Goal: Task Accomplishment & Management: Use online tool/utility

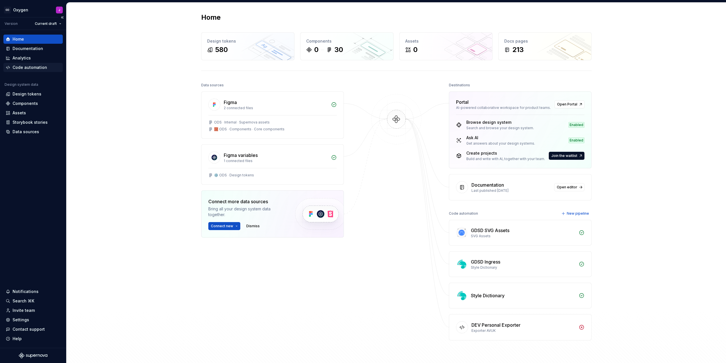
click at [26, 70] on div "Code automation" at bounding box center [30, 68] width 35 height 6
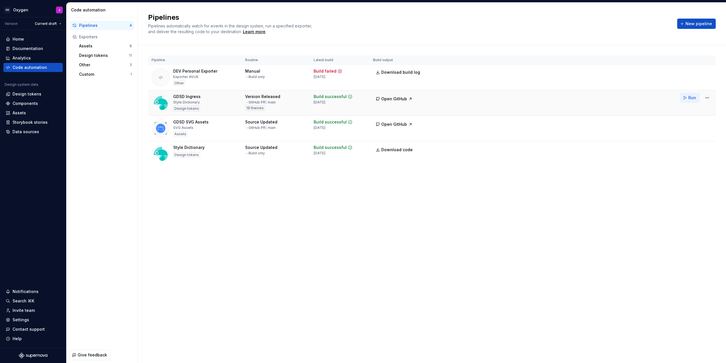
click at [688, 97] on button "Run" at bounding box center [690, 98] width 20 height 10
click at [28, 92] on div "Design tokens" at bounding box center [27, 94] width 29 height 6
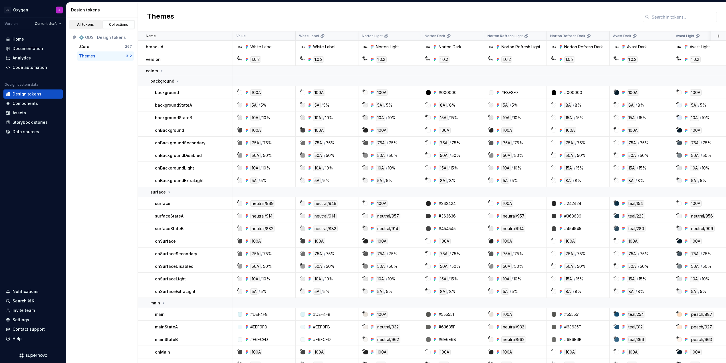
click at [90, 26] on div "All tokens" at bounding box center [85, 24] width 29 height 5
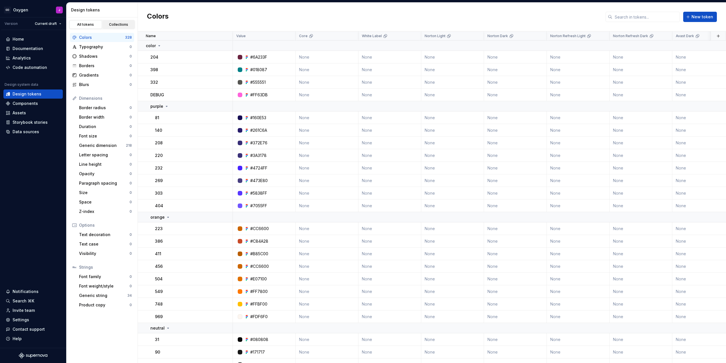
click at [120, 26] on div "Collections" at bounding box center [118, 24] width 29 height 5
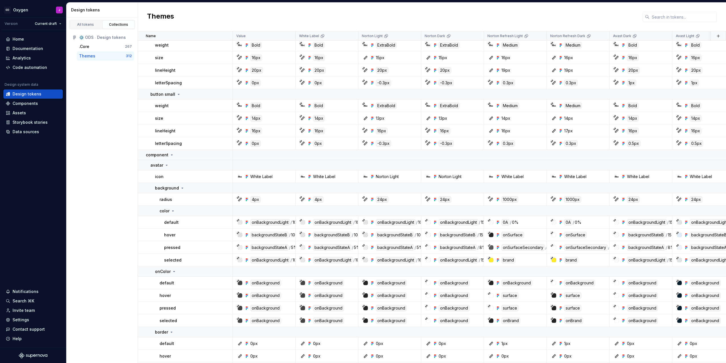
scroll to position [2201, 0]
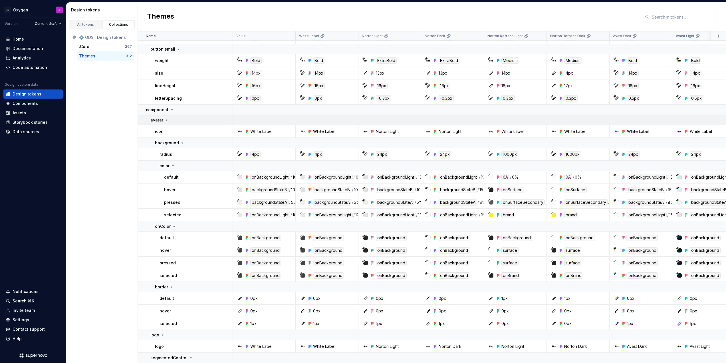
click at [166, 119] on icon at bounding box center [166, 120] width 5 height 5
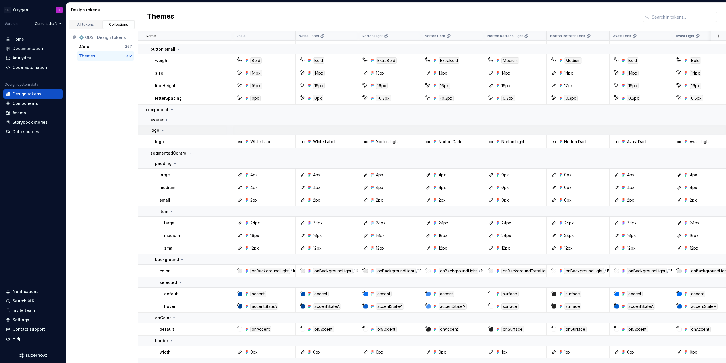
click at [163, 133] on div "logo" at bounding box center [157, 130] width 15 height 6
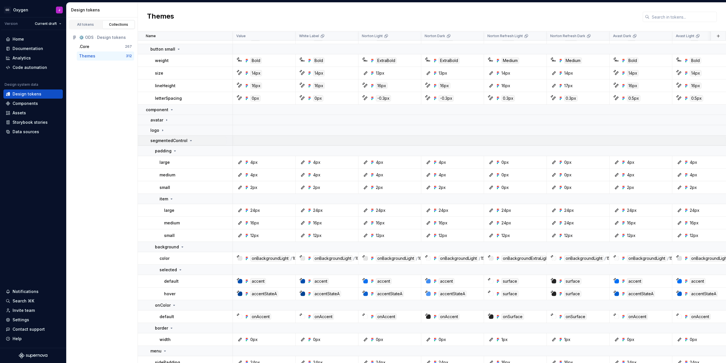
click at [190, 139] on icon at bounding box center [191, 140] width 5 height 5
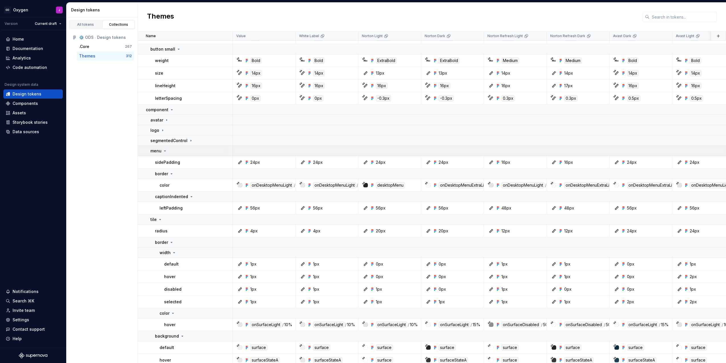
click at [164, 151] on icon at bounding box center [164, 150] width 1 height 1
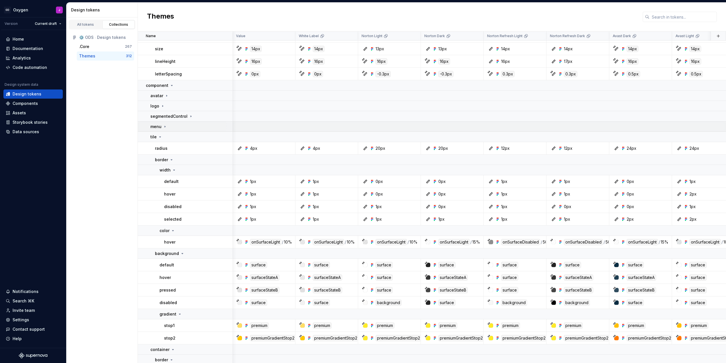
scroll to position [2225, 0]
click at [160, 136] on icon at bounding box center [160, 136] width 1 height 1
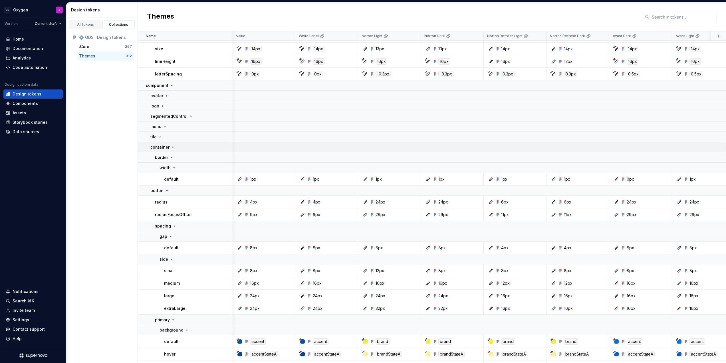
click at [172, 146] on icon at bounding box center [173, 147] width 5 height 5
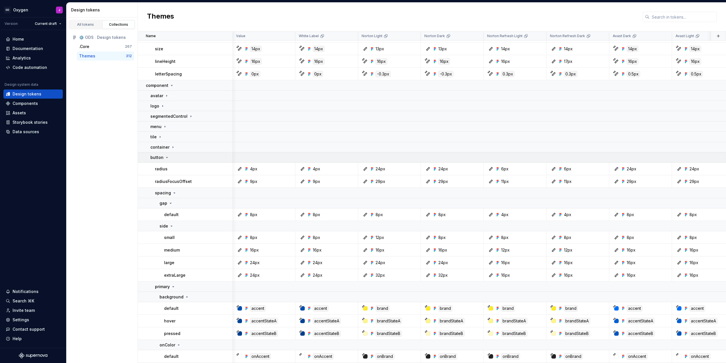
click at [166, 156] on icon at bounding box center [167, 157] width 5 height 5
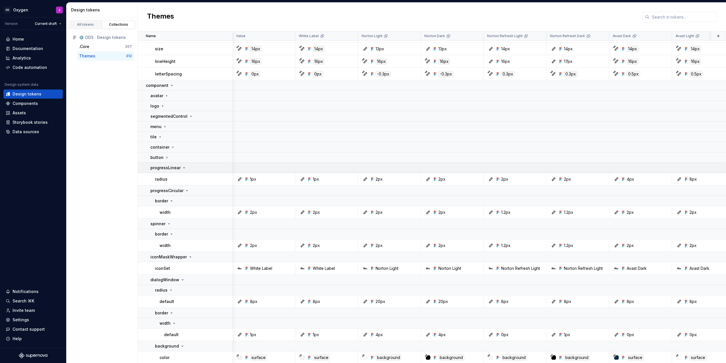
click at [184, 168] on icon at bounding box center [184, 167] width 5 height 5
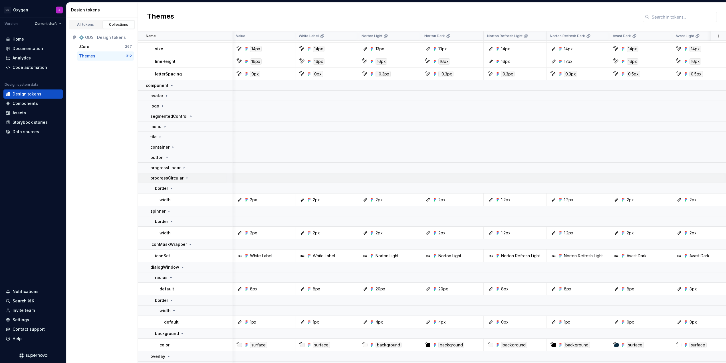
click at [186, 178] on icon at bounding box center [186, 178] width 1 height 1
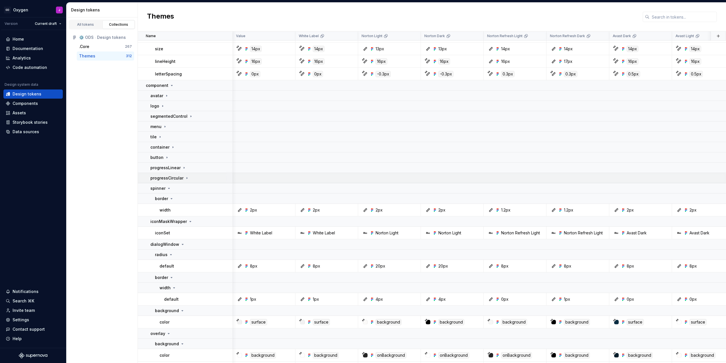
scroll to position [2251, 0]
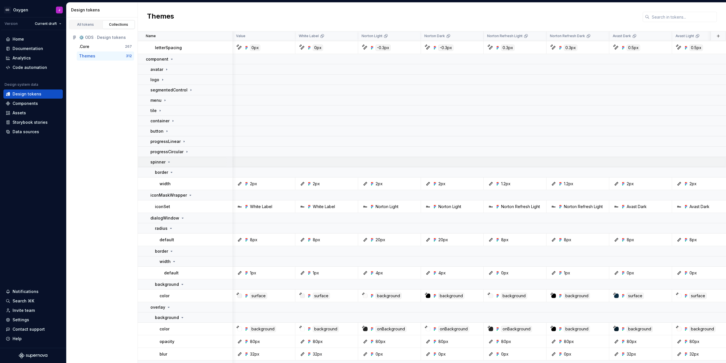
click at [168, 162] on icon at bounding box center [168, 162] width 1 height 1
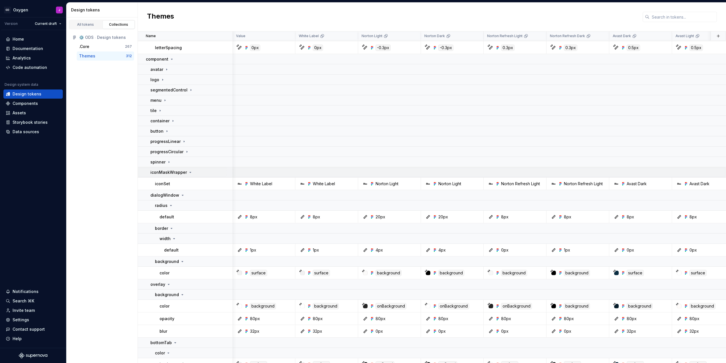
click at [188, 170] on icon at bounding box center [190, 172] width 5 height 5
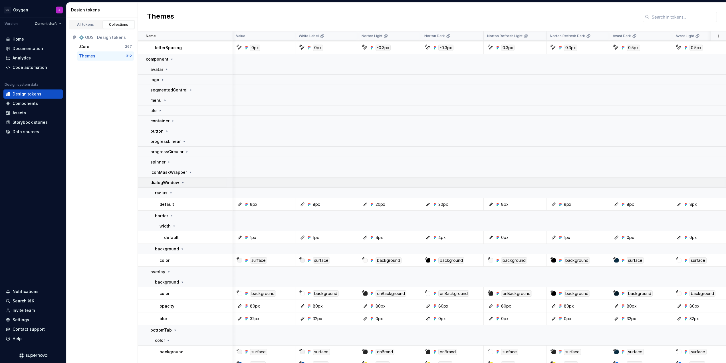
click at [180, 182] on icon at bounding box center [182, 182] width 5 height 5
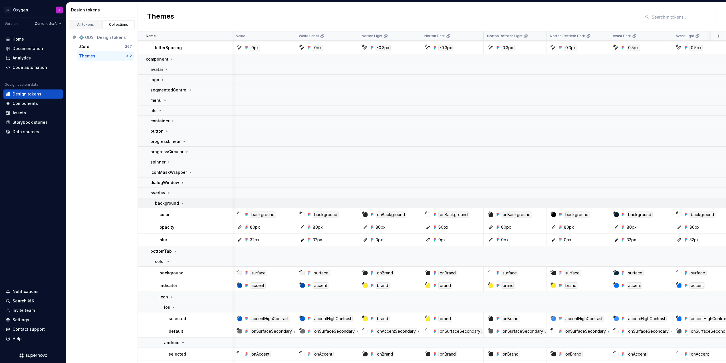
click at [182, 203] on icon at bounding box center [182, 203] width 1 height 1
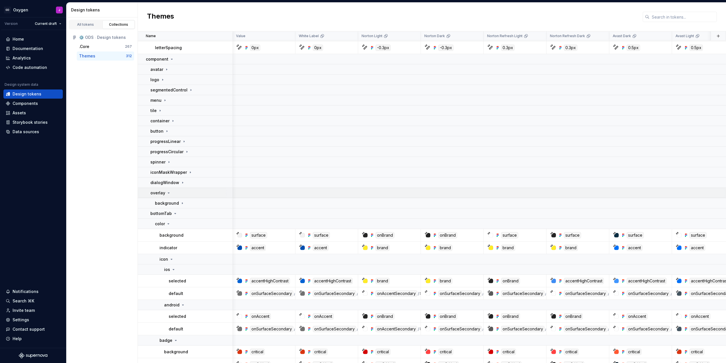
click at [168, 193] on icon at bounding box center [168, 192] width 1 height 1
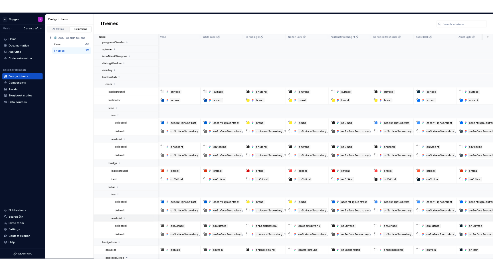
scroll to position [2373, 0]
